Goal: Task Accomplishment & Management: Complete application form

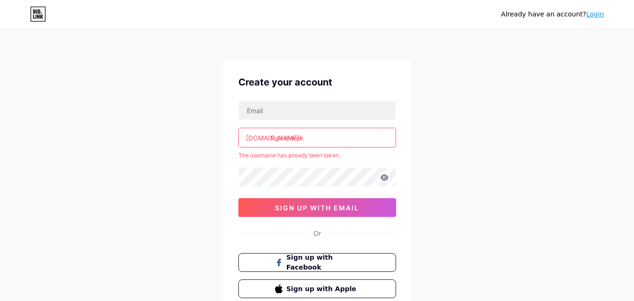
click at [328, 133] on input "framework" at bounding box center [317, 137] width 157 height 19
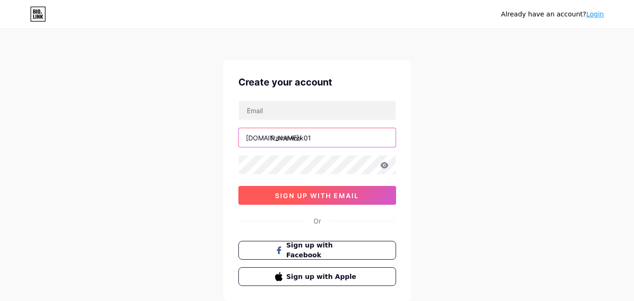
type input "framework01"
click at [326, 194] on span "sign up with email" at bounding box center [317, 195] width 84 height 8
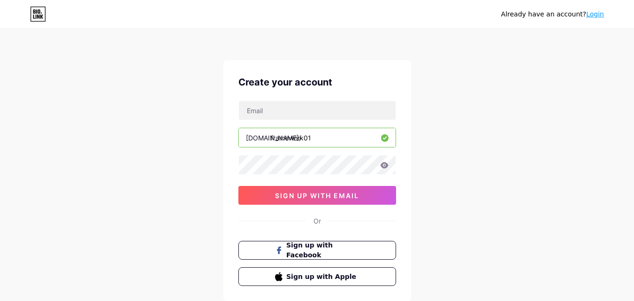
click at [427, 109] on div "Already have an account? Login Create your account [DOMAIN_NAME]/ framework01 0…" at bounding box center [317, 179] width 634 height 359
click at [285, 117] on input "text" at bounding box center [317, 110] width 157 height 19
type input "[EMAIL_ADDRESS][DOMAIN_NAME]"
click at [299, 175] on div "[EMAIL_ADDRESS][DOMAIN_NAME] [DOMAIN_NAME]/ framework01 0cAFcWeA4QvBM97OkGxp_Uc…" at bounding box center [317, 152] width 158 height 104
click at [317, 205] on div "Create your account [EMAIL_ADDRESS][DOMAIN_NAME] [DOMAIN_NAME]/ framework01 0cA…" at bounding box center [317, 180] width 188 height 241
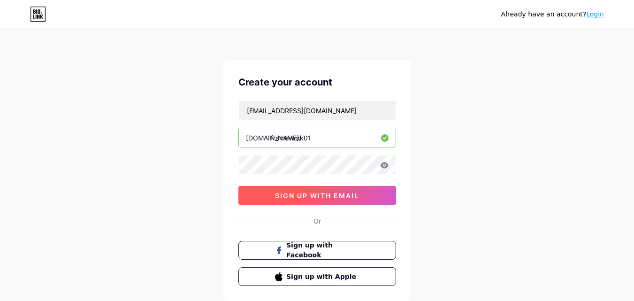
click at [318, 199] on span "sign up with email" at bounding box center [317, 195] width 84 height 8
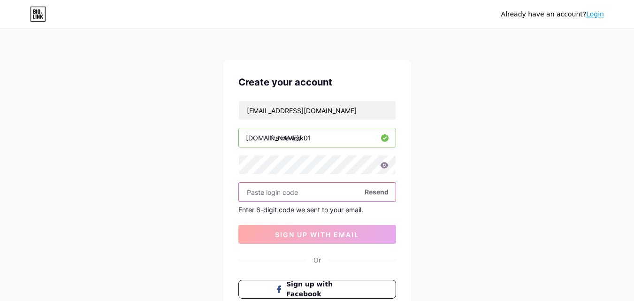
paste input "381669"
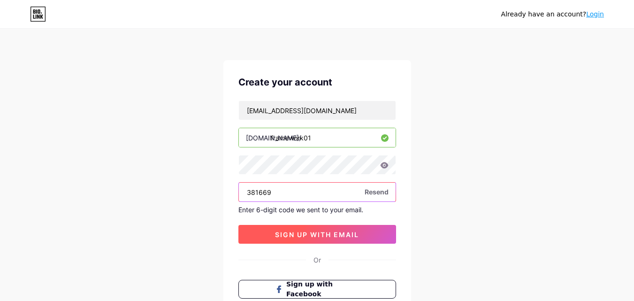
type input "381669"
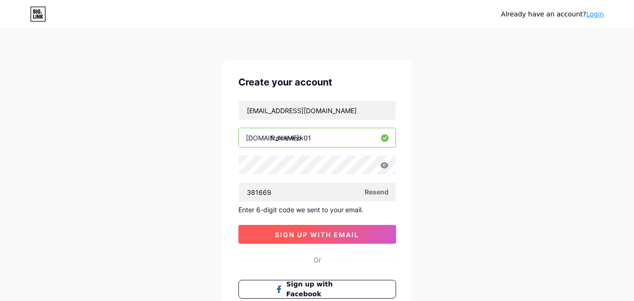
click at [324, 231] on span "sign up with email" at bounding box center [317, 234] width 84 height 8
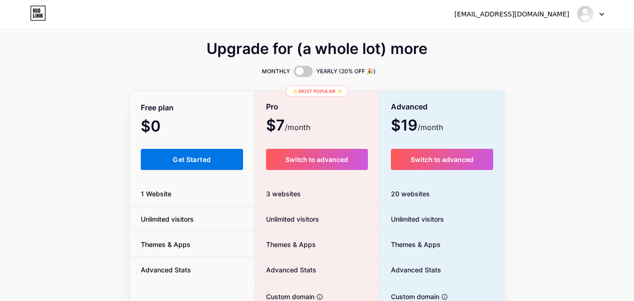
click at [199, 161] on span "Get Started" at bounding box center [192, 159] width 38 height 8
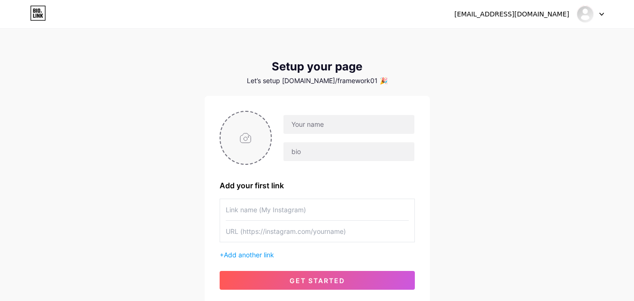
click at [245, 139] on input "file" at bounding box center [246, 138] width 51 height 52
type input "C:\fakepath\Frame Work.png"
click at [328, 117] on input "text" at bounding box center [348, 124] width 130 height 19
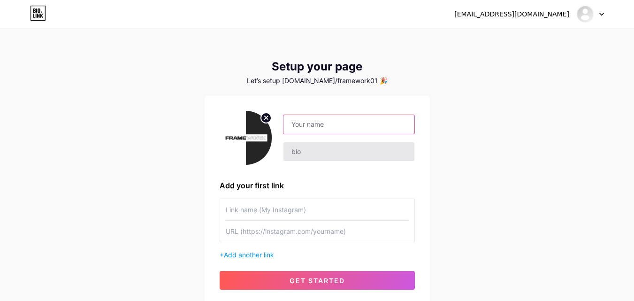
paste input "framework"
drag, startPoint x: 293, startPoint y: 123, endPoint x: 284, endPoint y: 123, distance: 8.9
click at [284, 123] on input "framework" at bounding box center [348, 124] width 130 height 19
type input "Framework"
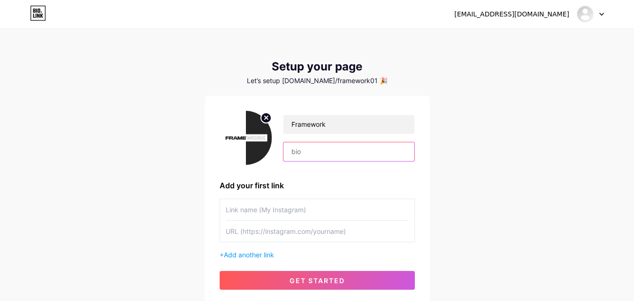
click at [325, 154] on input "text" at bounding box center [348, 151] width 130 height 19
paste input "Framework offers premium coworking space in [GEOGRAPHIC_DATA]"
type input "Framework offers premium coworking space in [GEOGRAPHIC_DATA]."
click at [323, 207] on input "text" at bounding box center [317, 209] width 183 height 21
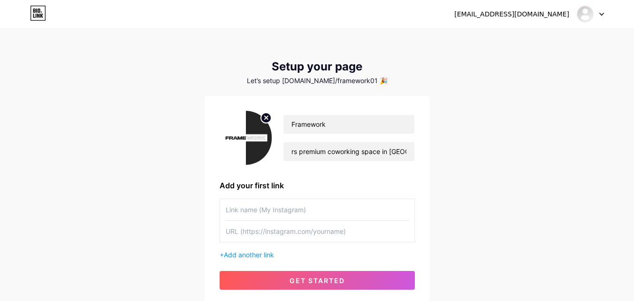
scroll to position [0, 0]
click at [297, 237] on input "text" at bounding box center [317, 231] width 183 height 21
click at [284, 237] on input "text" at bounding box center [317, 231] width 183 height 21
paste input "[URL][DOMAIN_NAME]"
type input "[URL][DOMAIN_NAME]"
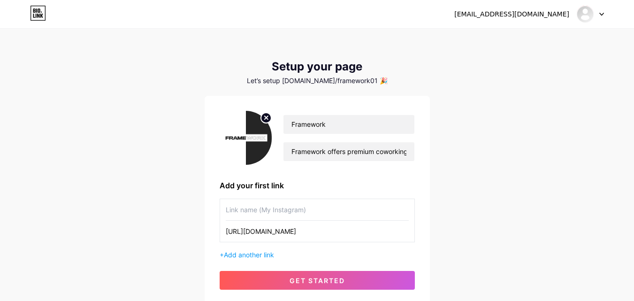
click at [283, 207] on input "text" at bounding box center [317, 209] width 183 height 21
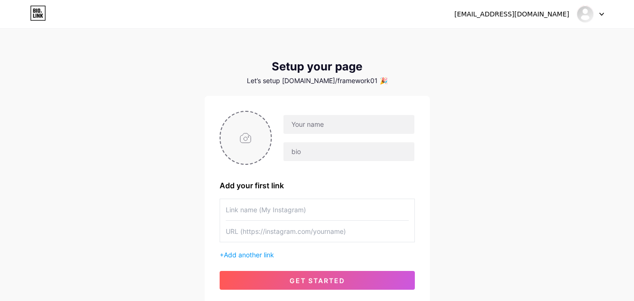
click at [255, 140] on input "file" at bounding box center [246, 138] width 51 height 52
type input "C:\fakepath\Frame Work.png"
click at [340, 121] on input "text" at bounding box center [348, 124] width 130 height 19
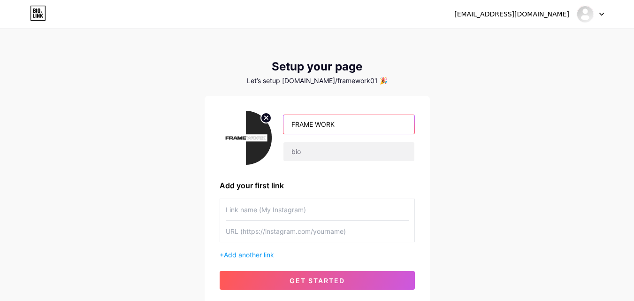
click at [317, 122] on input "FRAME WORK" at bounding box center [348, 124] width 130 height 19
type input "FRAMEWORK"
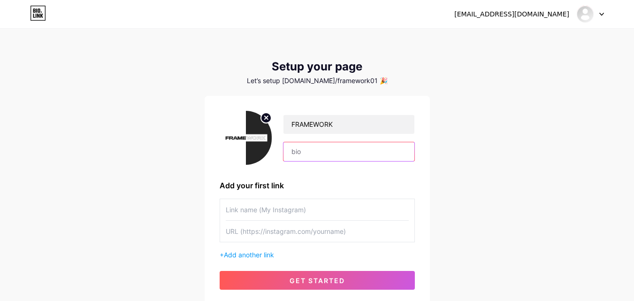
click at [331, 150] on input "text" at bounding box center [348, 151] width 130 height 19
paste input "[URL][DOMAIN_NAME]"
type input "[URL][DOMAIN_NAME]"
click at [298, 208] on input "text" at bounding box center [317, 209] width 183 height 21
click at [297, 234] on input "text" at bounding box center [317, 231] width 183 height 21
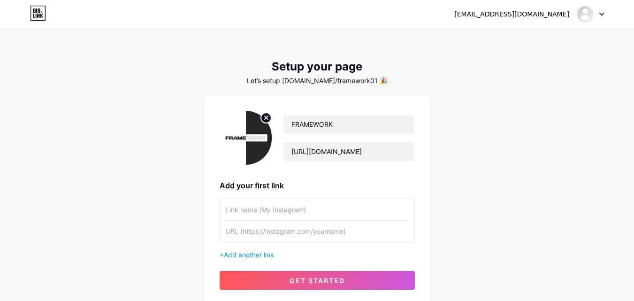
paste input "[URL][DOMAIN_NAME]"
type input "[URL][DOMAIN_NAME]"
click at [295, 211] on input "text" at bounding box center [317, 209] width 183 height 21
type input "w"
type input "Webiste Home Page"
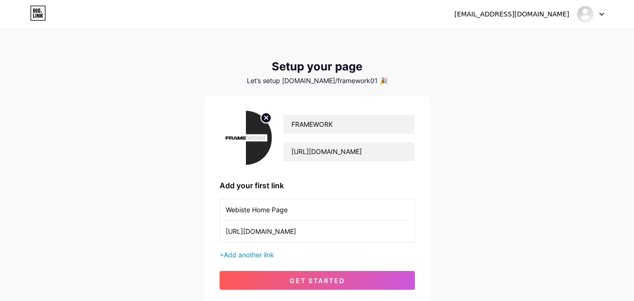
click at [307, 210] on input "Webiste Home Page" at bounding box center [317, 209] width 183 height 21
click at [337, 148] on input "[URL][DOMAIN_NAME]" at bounding box center [348, 151] width 130 height 19
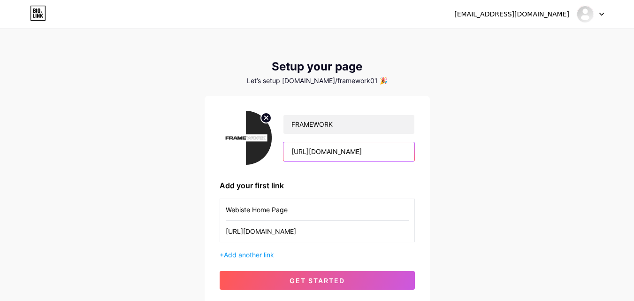
click at [337, 148] on input "[URL][DOMAIN_NAME]" at bounding box center [348, 151] width 130 height 19
paste input "Framework offers premium coworking space in [GEOGRAPHIC_DATA]"
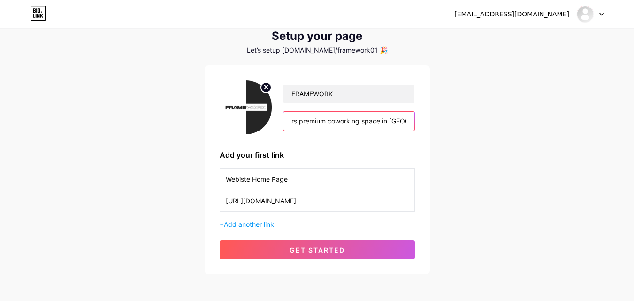
scroll to position [47, 0]
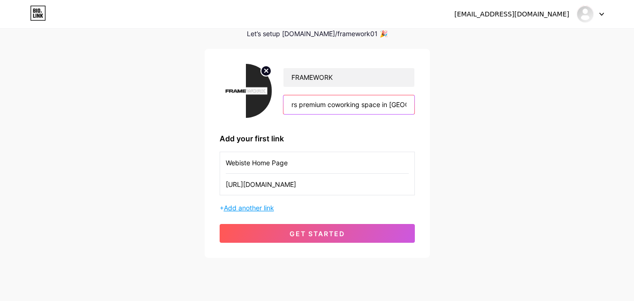
type input "Framework offers premium coworking space in [GEOGRAPHIC_DATA]."
click at [255, 206] on span "Add another link" at bounding box center [249, 208] width 50 height 8
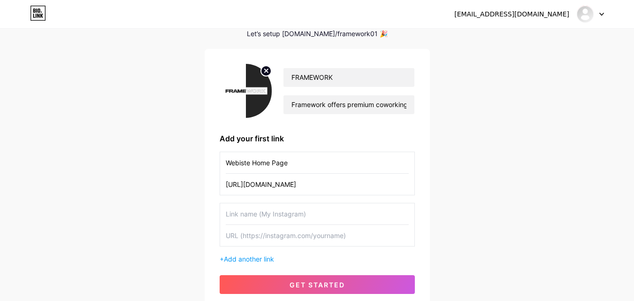
click at [302, 233] on input "text" at bounding box center [317, 235] width 183 height 21
paste input "https://g.co/kgs/91u8LGg"
type input "https://g.co/kgs/91u8LGg"
click at [274, 212] on input "text" at bounding box center [317, 213] width 183 height 21
paste input "Google Business Profile Link (Brooklyn, NY )"
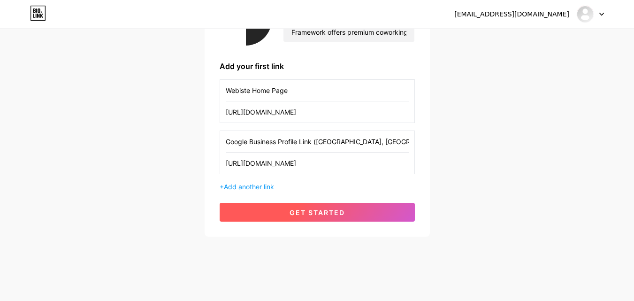
scroll to position [122, 0]
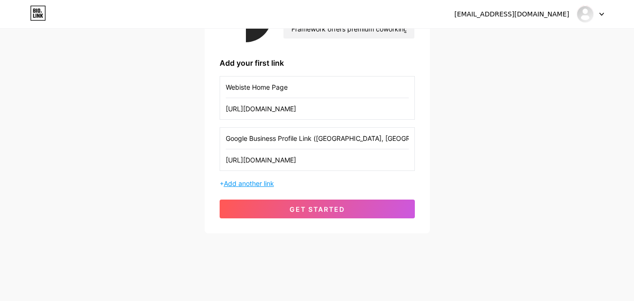
type input "Google Business Profile Link (Brooklyn, NY )"
click at [249, 185] on span "Add another link" at bounding box center [249, 183] width 50 height 8
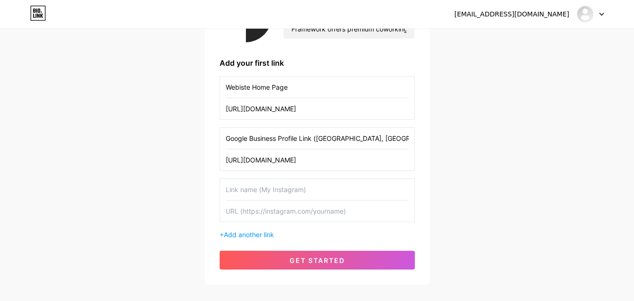
click at [305, 210] on input "text" at bounding box center [317, 210] width 183 height 21
paste input "https://g.co/kgs/ARX3DVf"
type input "https://g.co/kgs/ARX3DVf"
click at [266, 184] on input "text" at bounding box center [317, 189] width 183 height 21
paste input "Google Business Profile Link (Williamsburg, NY )"
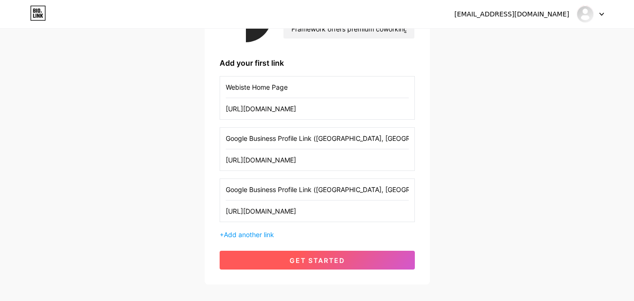
type input "Google Business Profile Link (Williamsburg, NY )"
click at [331, 258] on span "get started" at bounding box center [317, 260] width 55 height 8
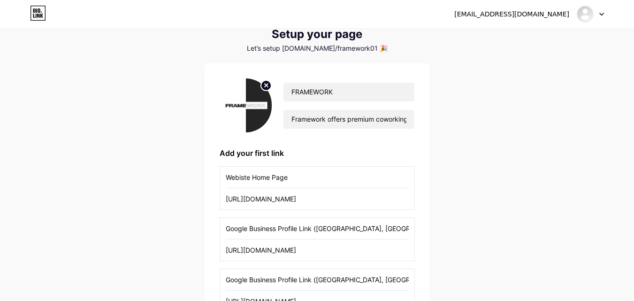
scroll to position [29, 0]
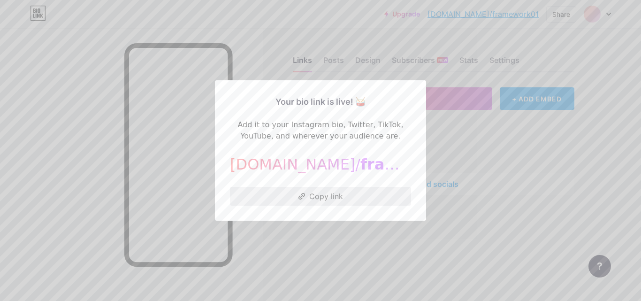
click at [324, 200] on button "Copy link" at bounding box center [320, 196] width 181 height 19
